Goal: Navigation & Orientation: Find specific page/section

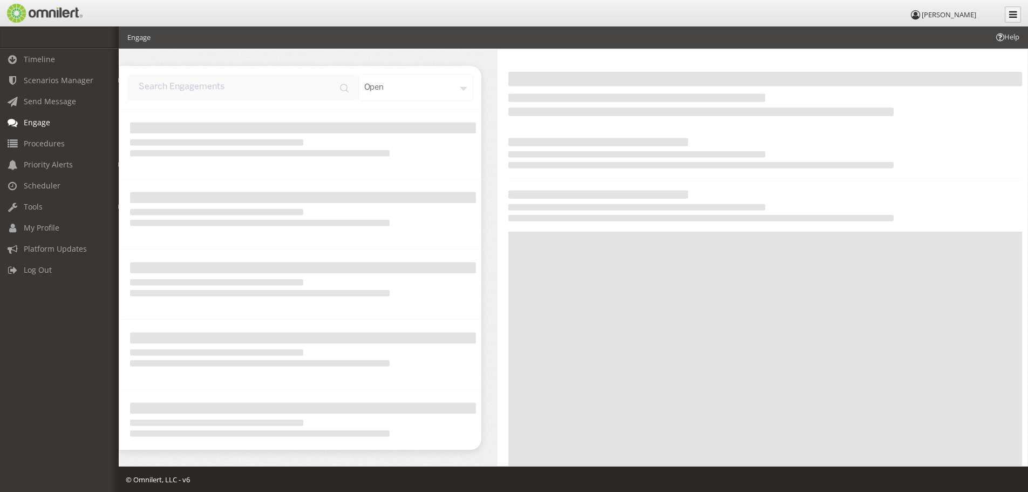
click at [1009, 17] on icon at bounding box center [1013, 14] width 8 height 9
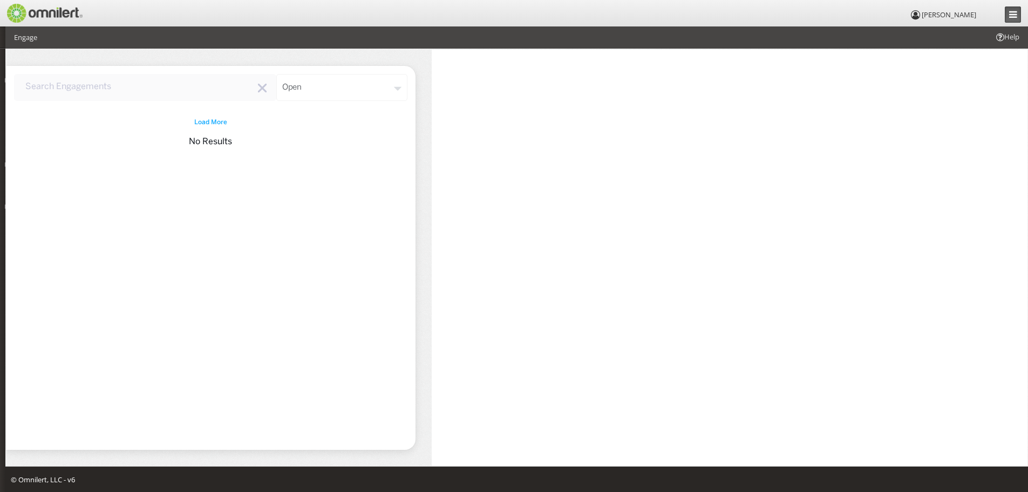
click at [1009, 17] on icon at bounding box center [1013, 14] width 8 height 9
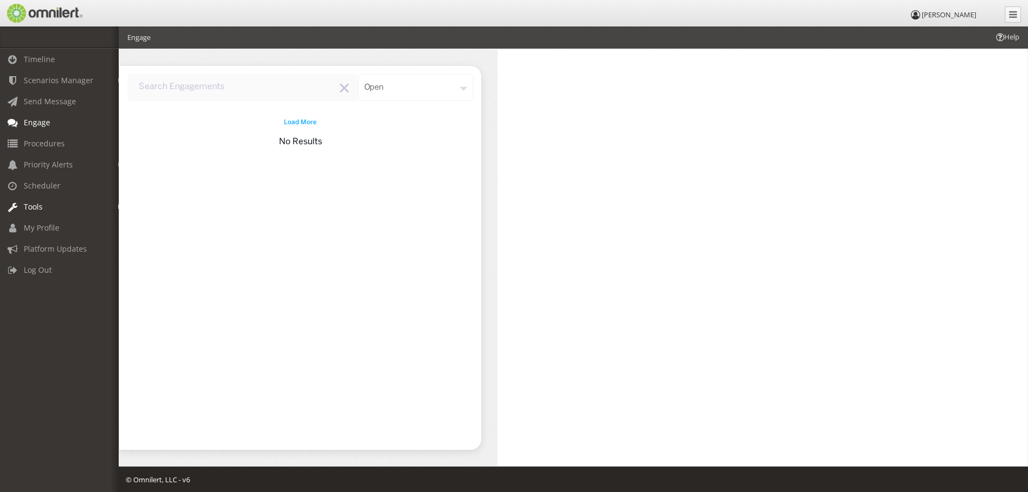
click at [38, 201] on span "Tools" at bounding box center [33, 206] width 19 height 10
click at [47, 229] on link "Message Activity" at bounding box center [64, 230] width 128 height 18
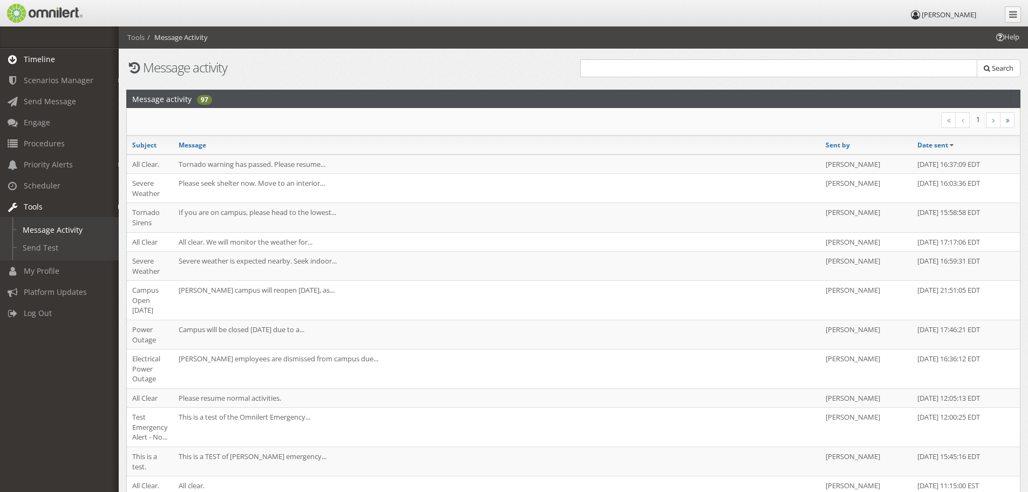
click at [35, 59] on span "Timeline" at bounding box center [39, 59] width 31 height 10
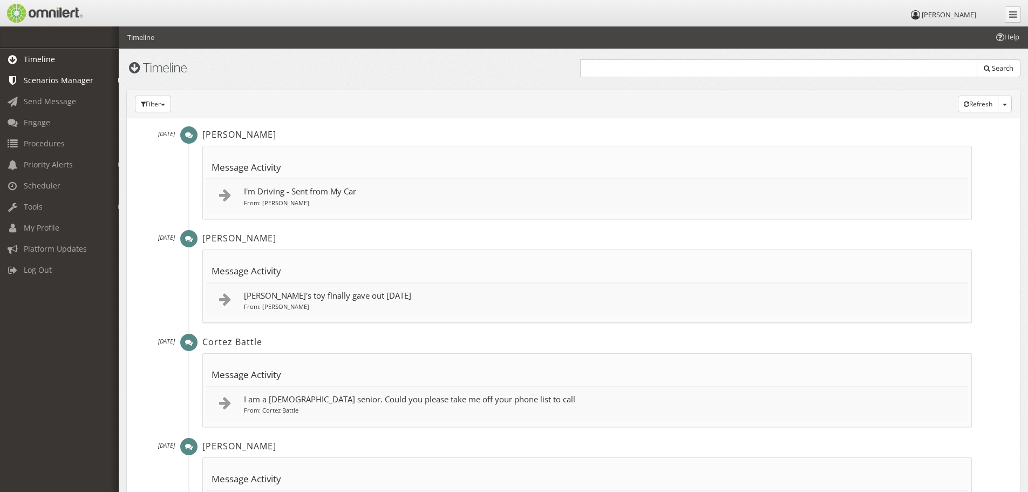
click at [71, 81] on span "Scenarios Manager" at bounding box center [59, 80] width 70 height 10
click at [35, 271] on span "Tools" at bounding box center [33, 267] width 19 height 10
click at [39, 272] on span "My Profile" at bounding box center [42, 270] width 36 height 10
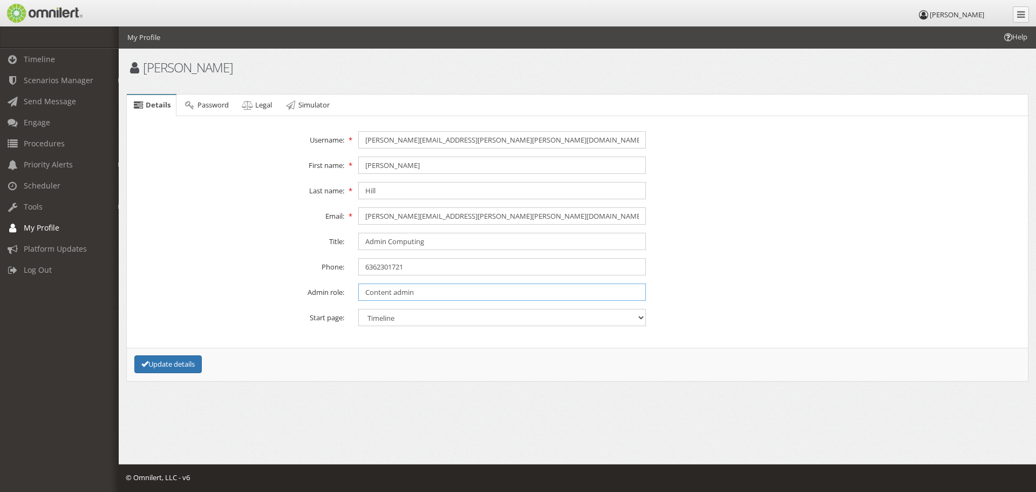
click at [456, 291] on input "Content admin" at bounding box center [502, 291] width 288 height 17
click at [51, 249] on span "Platform Updates" at bounding box center [55, 248] width 63 height 10
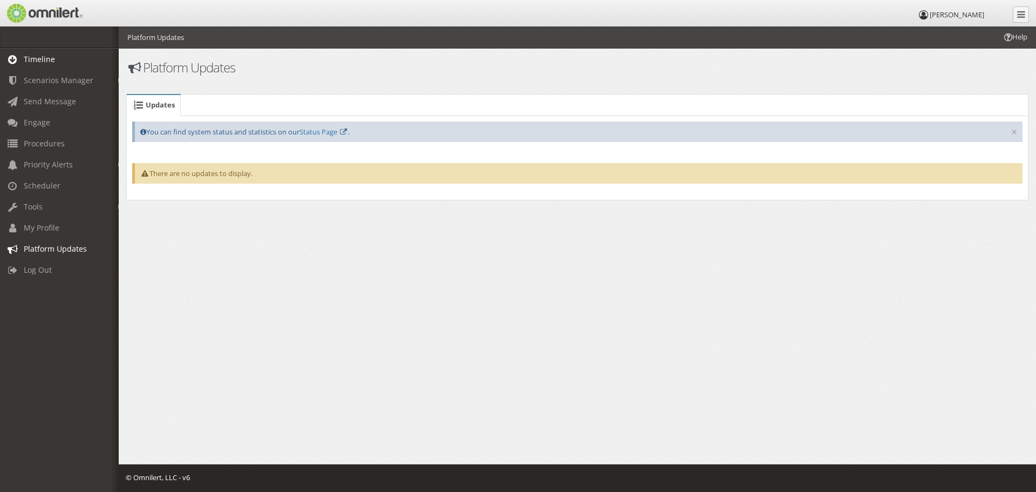
click at [43, 60] on span "Timeline" at bounding box center [39, 59] width 31 height 10
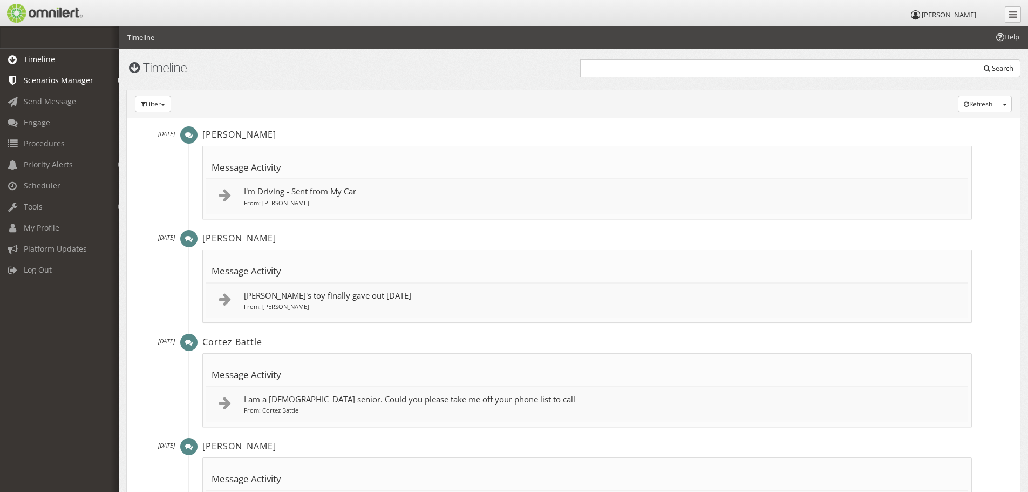
click at [48, 79] on span "Scenarios Manager" at bounding box center [59, 80] width 70 height 10
click at [37, 181] on span "Engage" at bounding box center [37, 183] width 26 height 10
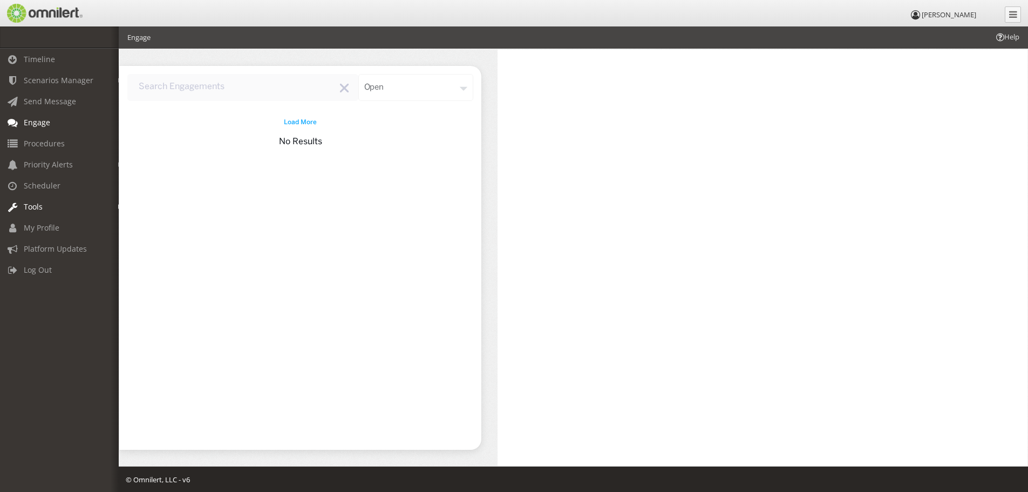
click at [118, 205] on em at bounding box center [120, 207] width 5 height 6
click at [922, 16] on icon at bounding box center [916, 14] width 12 height 7
click at [1006, 14] on link at bounding box center [1013, 14] width 16 height 16
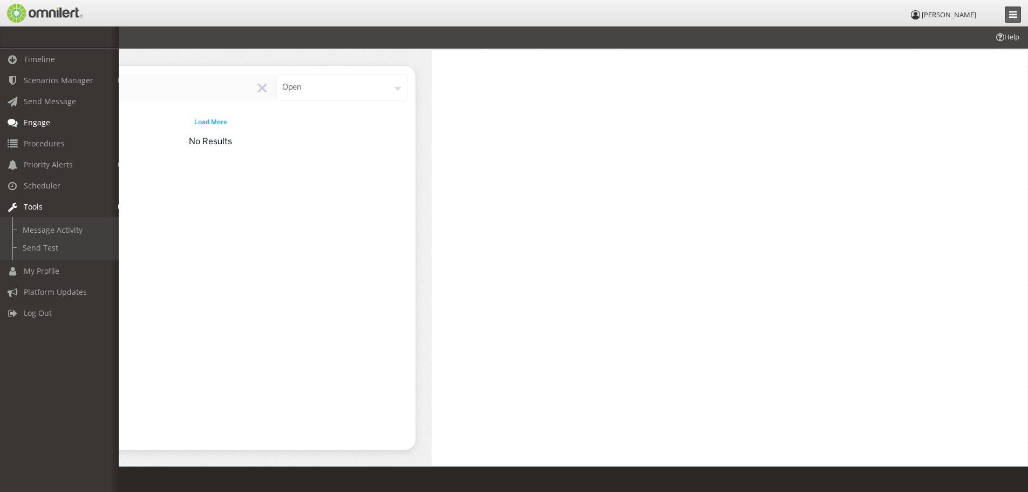
click at [1006, 14] on link at bounding box center [1013, 14] width 16 height 16
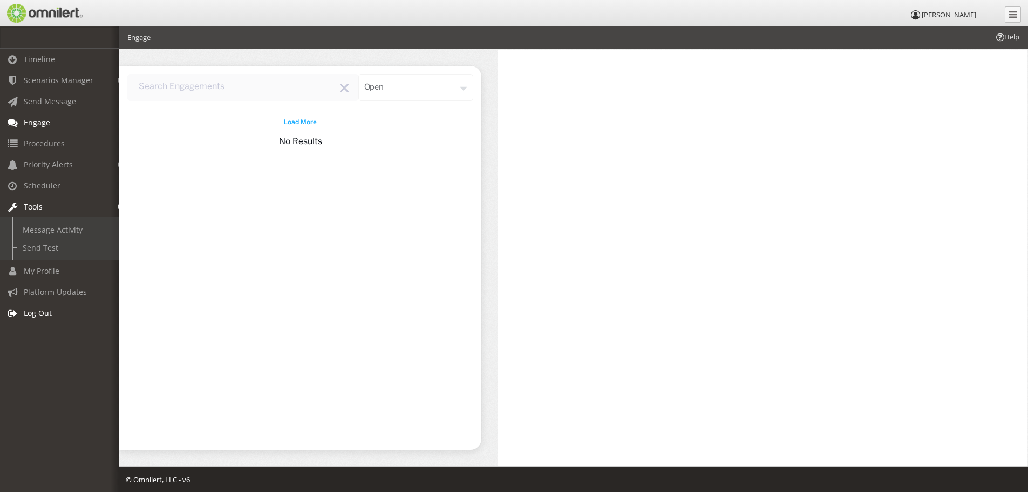
click at [31, 313] on span "Log Out" at bounding box center [38, 313] width 28 height 10
